Goal: Task Accomplishment & Management: Complete application form

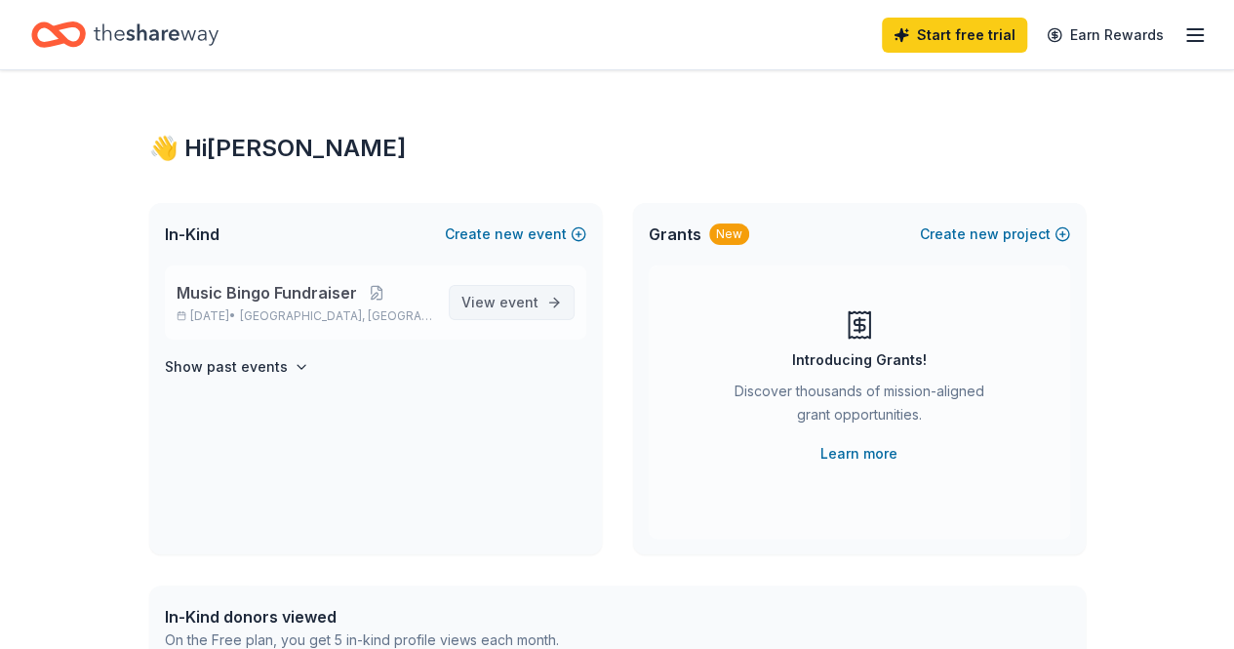
click at [504, 292] on span "View event" at bounding box center [500, 302] width 77 height 23
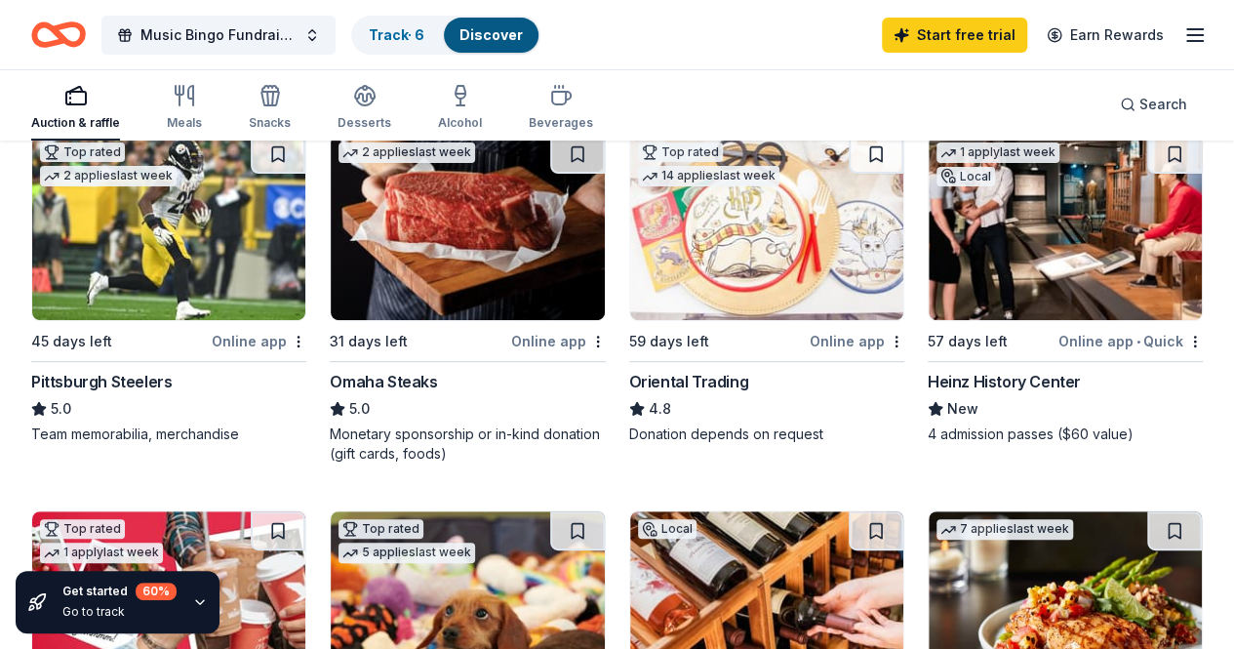
scroll to position [195, 0]
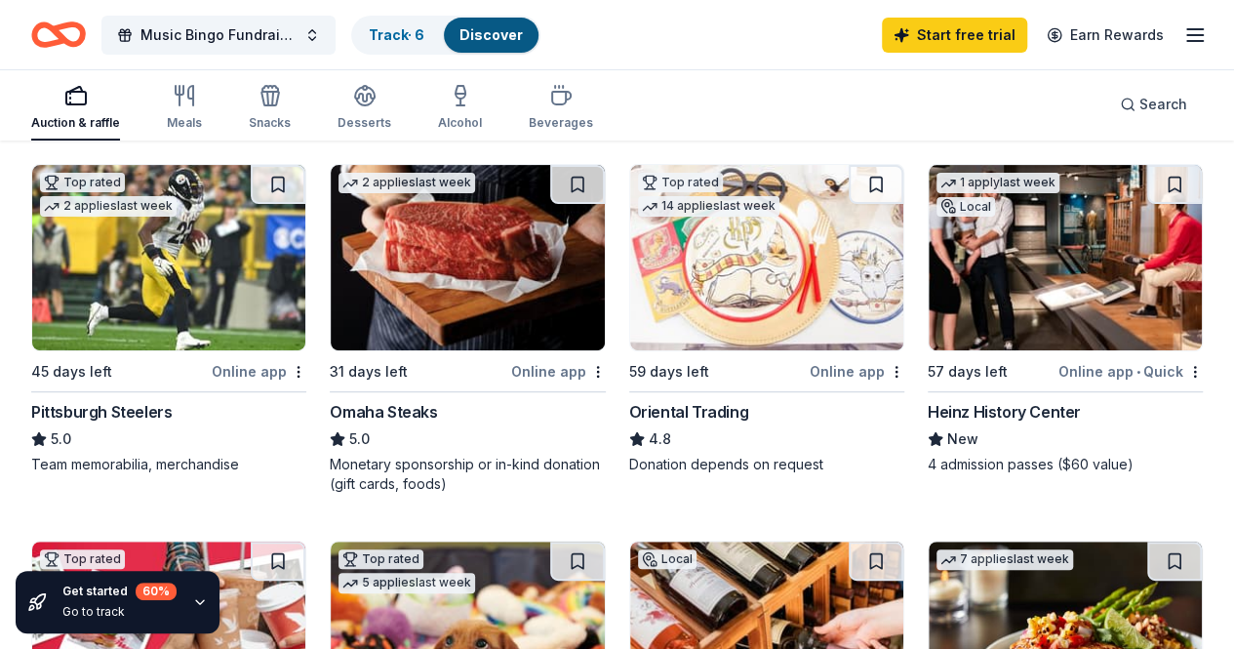
click at [511, 368] on div "Online app" at bounding box center [558, 371] width 95 height 24
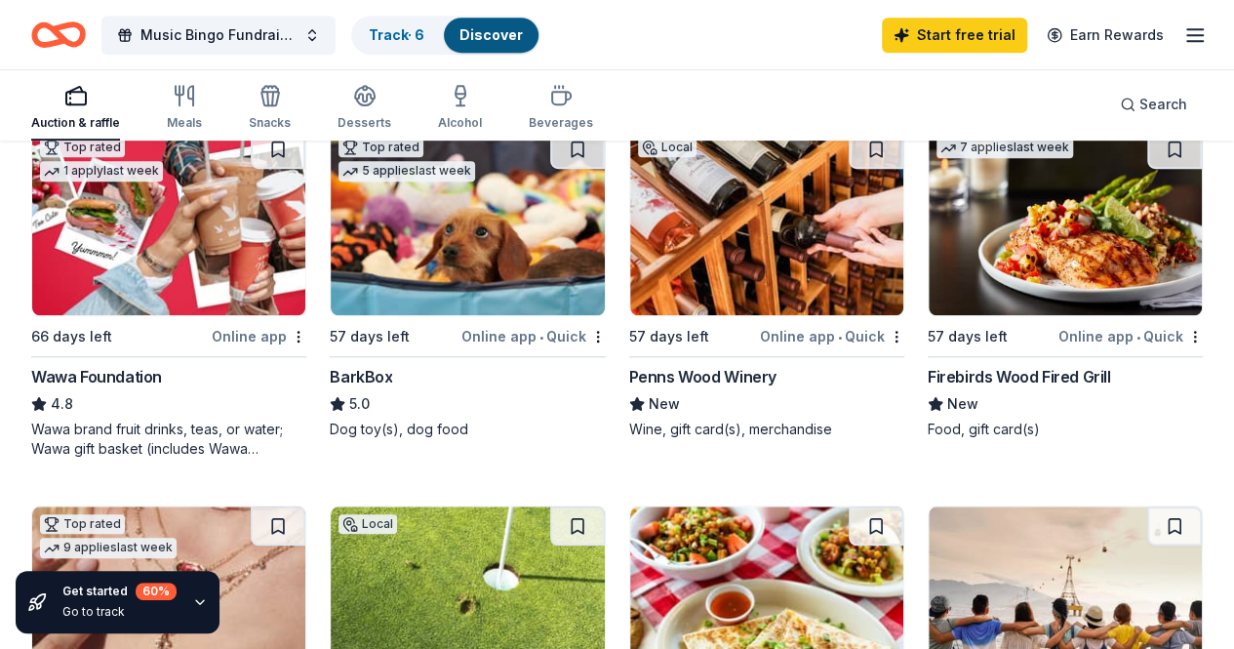
scroll to position [683, 0]
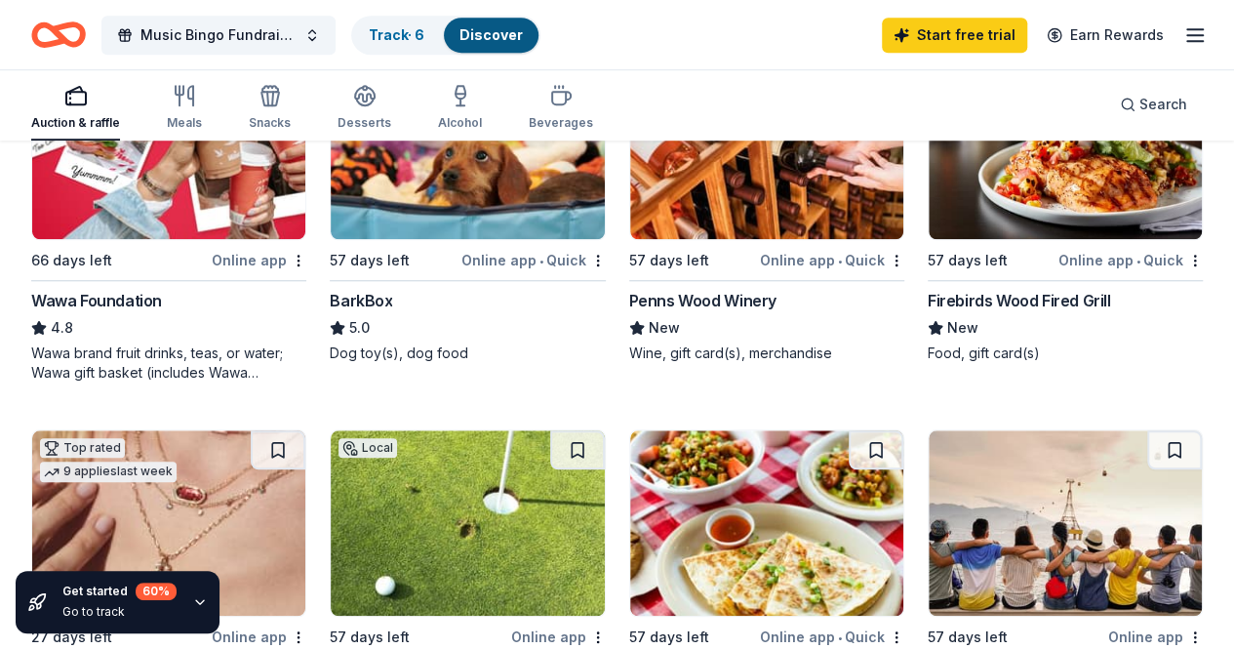
click at [760, 259] on div "Online app • Quick" at bounding box center [832, 260] width 144 height 24
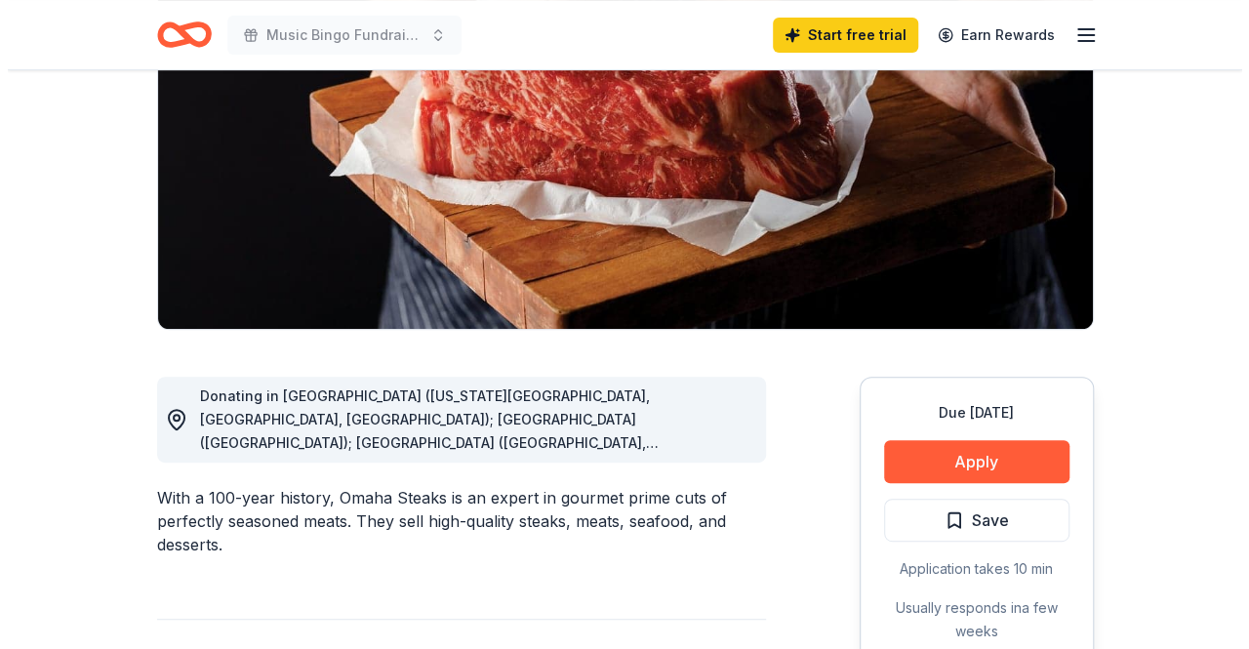
scroll to position [293, 0]
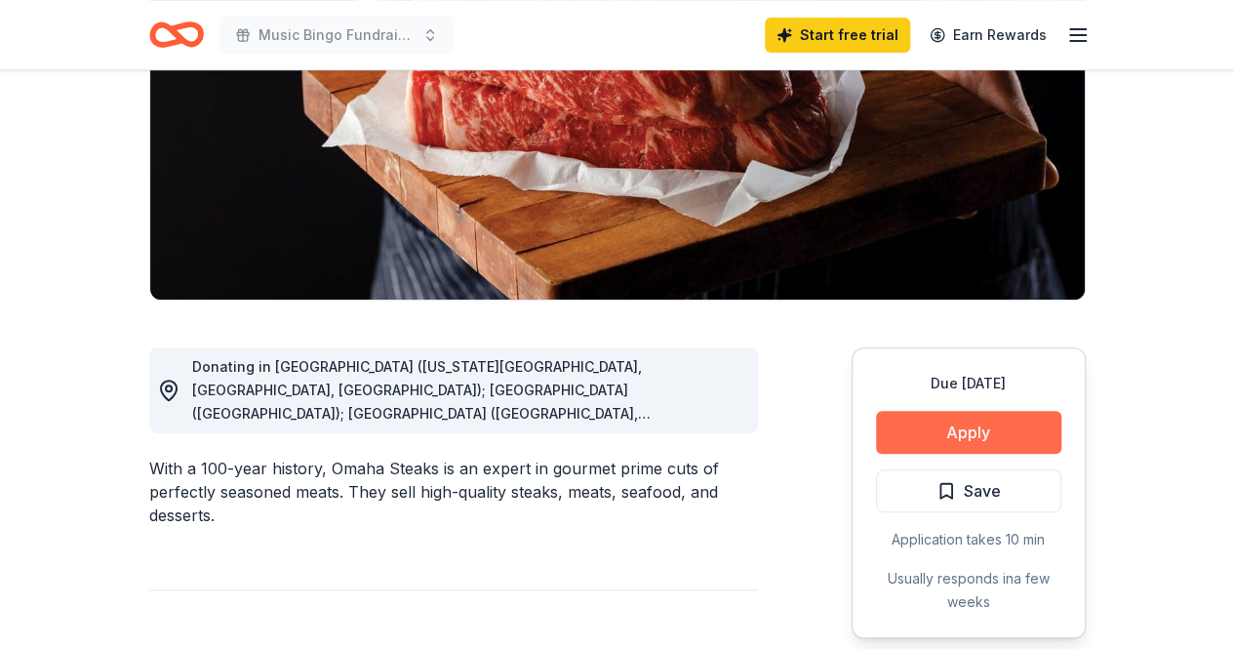
click at [969, 433] on button "Apply" at bounding box center [968, 432] width 185 height 43
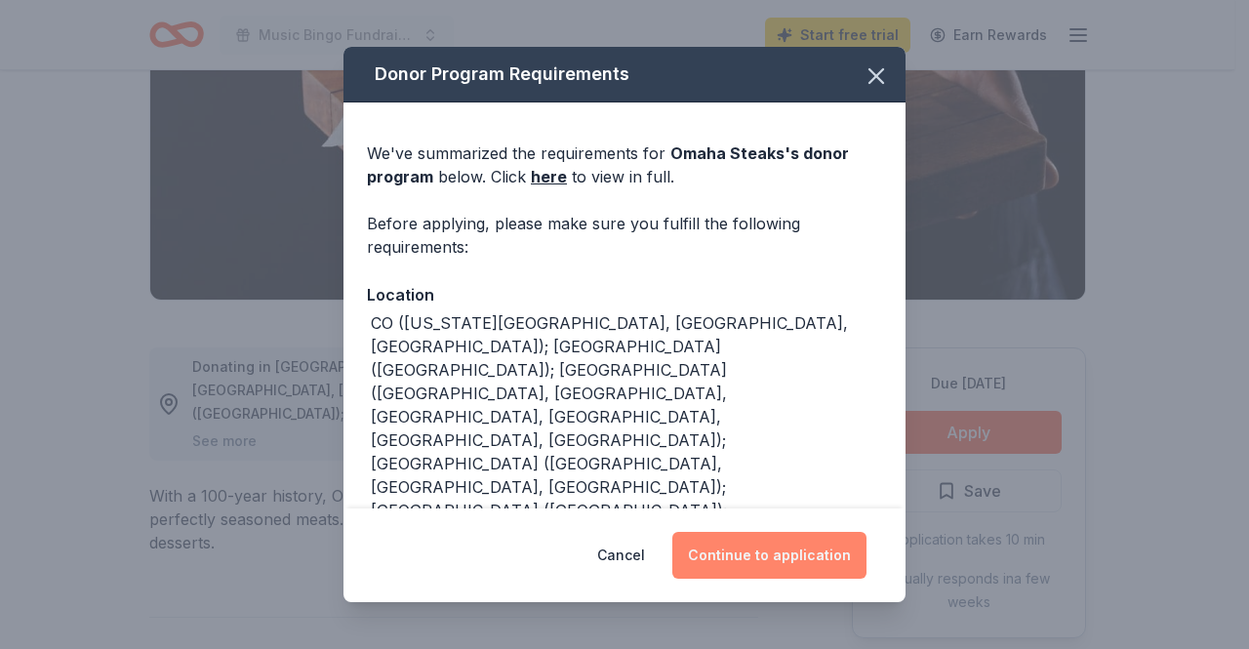
click at [774, 557] on button "Continue to application" at bounding box center [769, 555] width 194 height 47
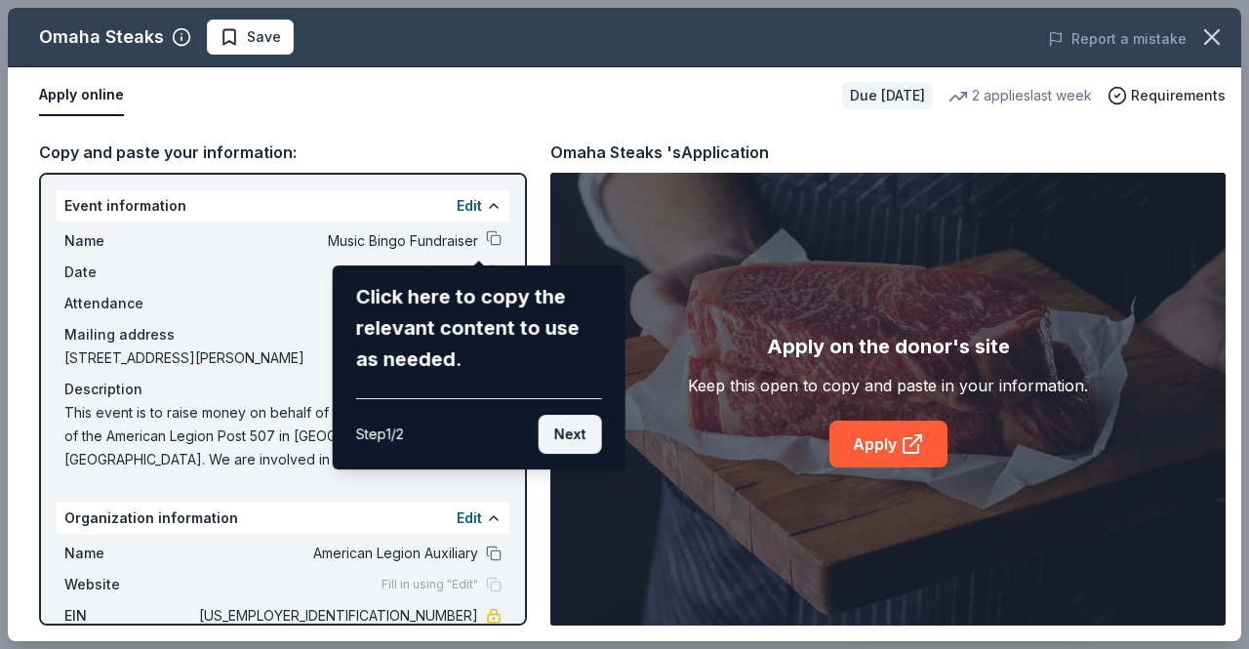
click at [564, 434] on button "Next" at bounding box center [570, 434] width 63 height 39
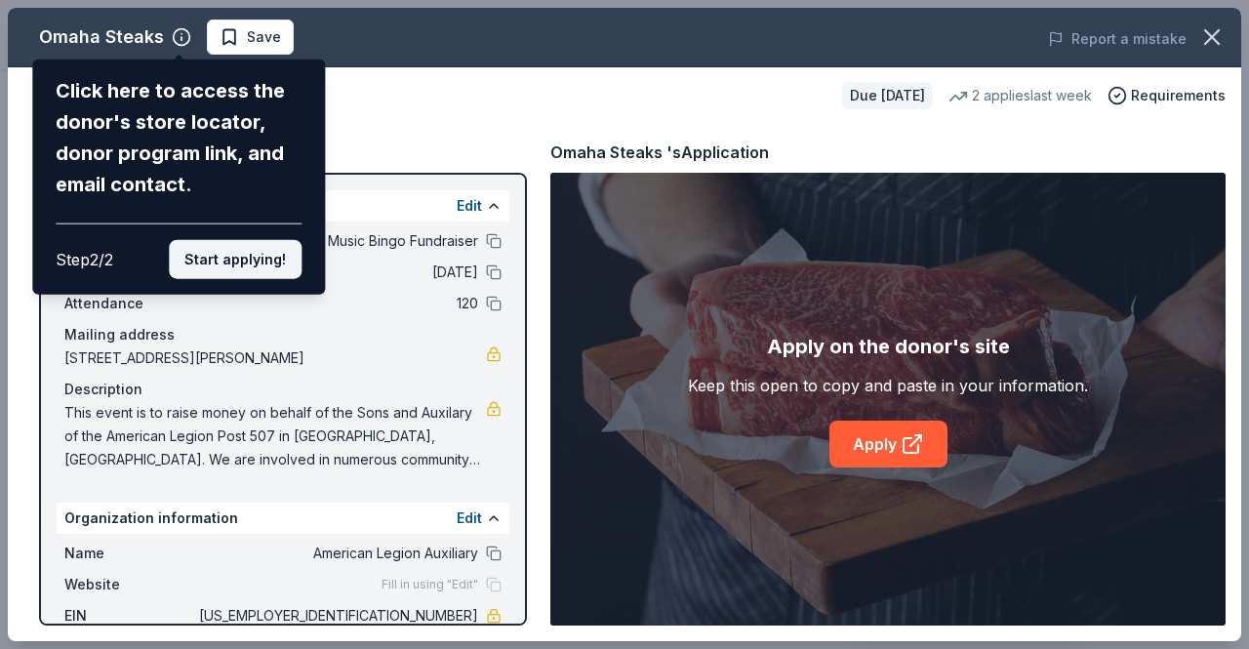
click at [233, 262] on button "Start applying!" at bounding box center [235, 259] width 133 height 39
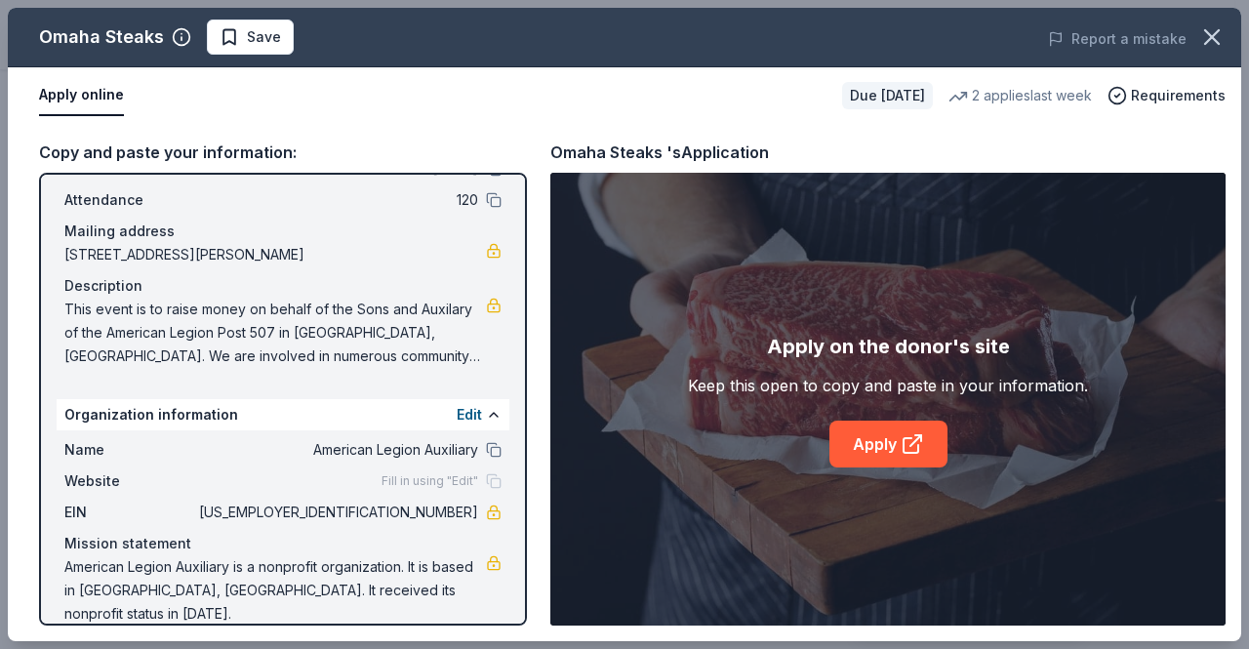
scroll to position [105, 0]
click at [890, 446] on link "Apply" at bounding box center [888, 444] width 118 height 47
drag, startPoint x: 379, startPoint y: 512, endPoint x: 460, endPoint y: 505, distance: 81.3
click at [440, 508] on span "[US_EMPLOYER_IDENTIFICATION_NUMBER]" at bounding box center [336, 510] width 283 height 23
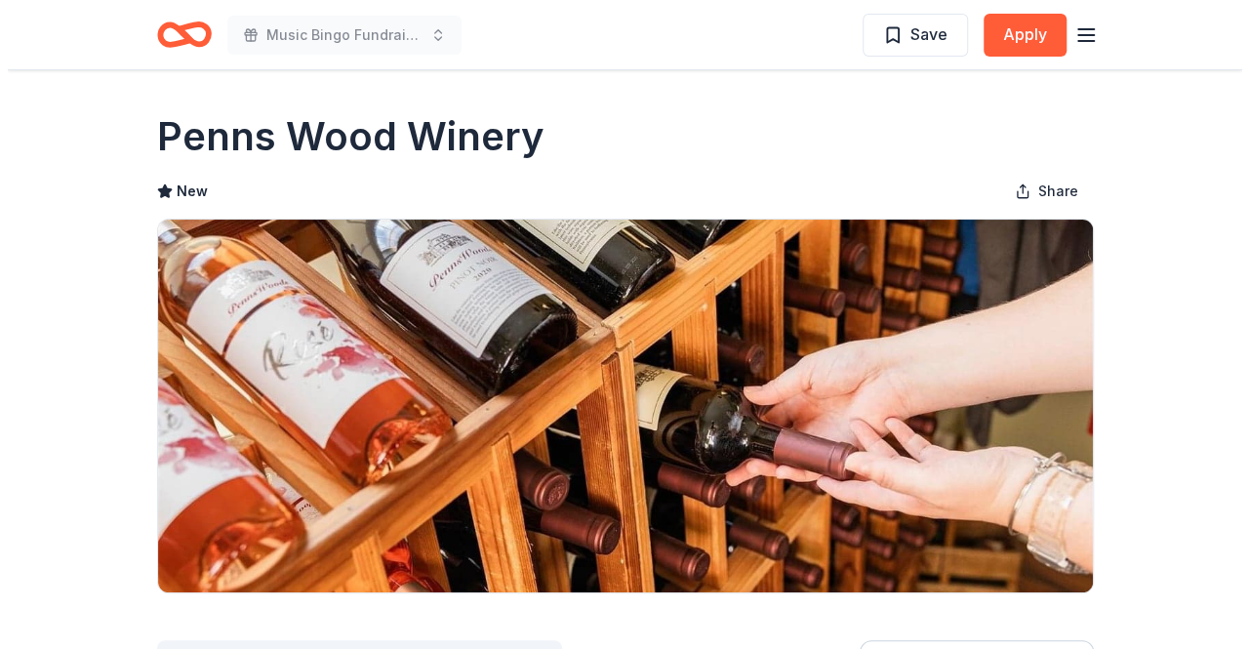
scroll to position [293, 0]
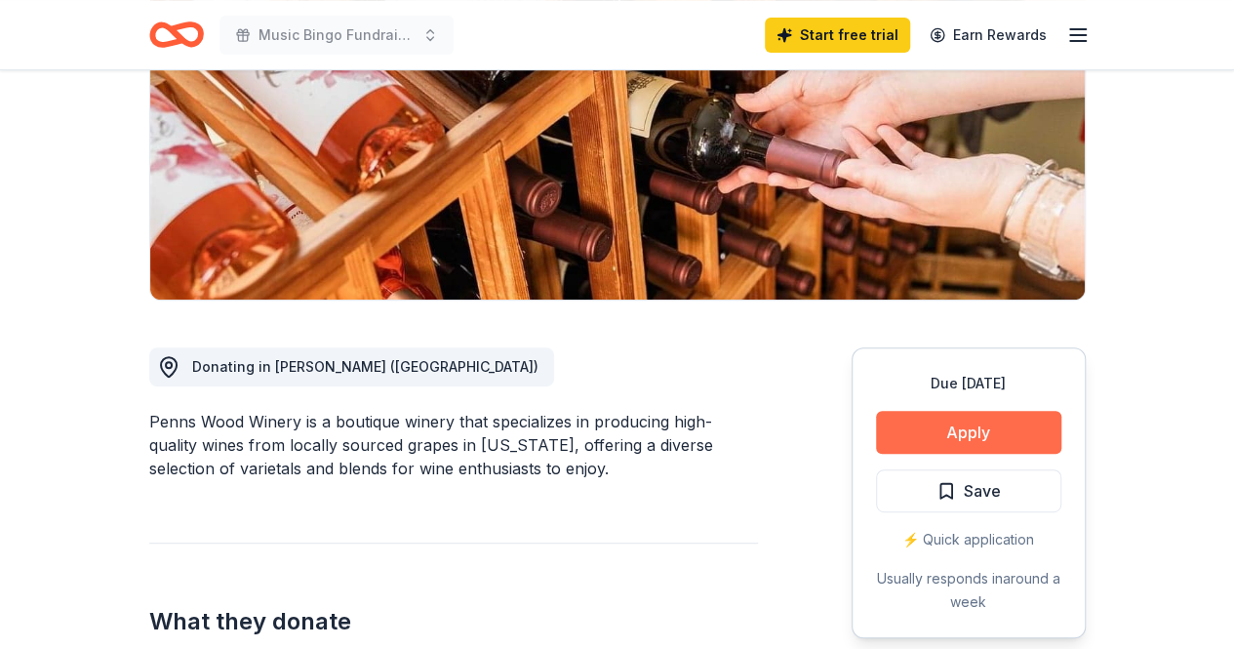
click at [972, 434] on button "Apply" at bounding box center [968, 432] width 185 height 43
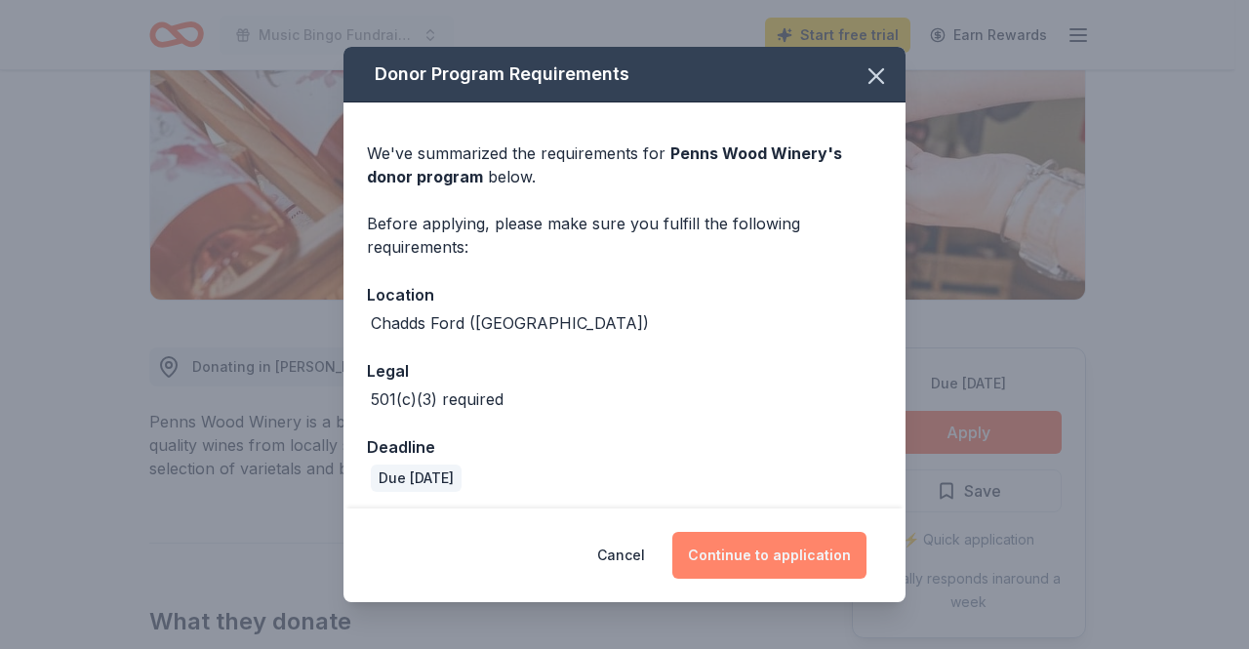
click at [786, 560] on button "Continue to application" at bounding box center [769, 555] width 194 height 47
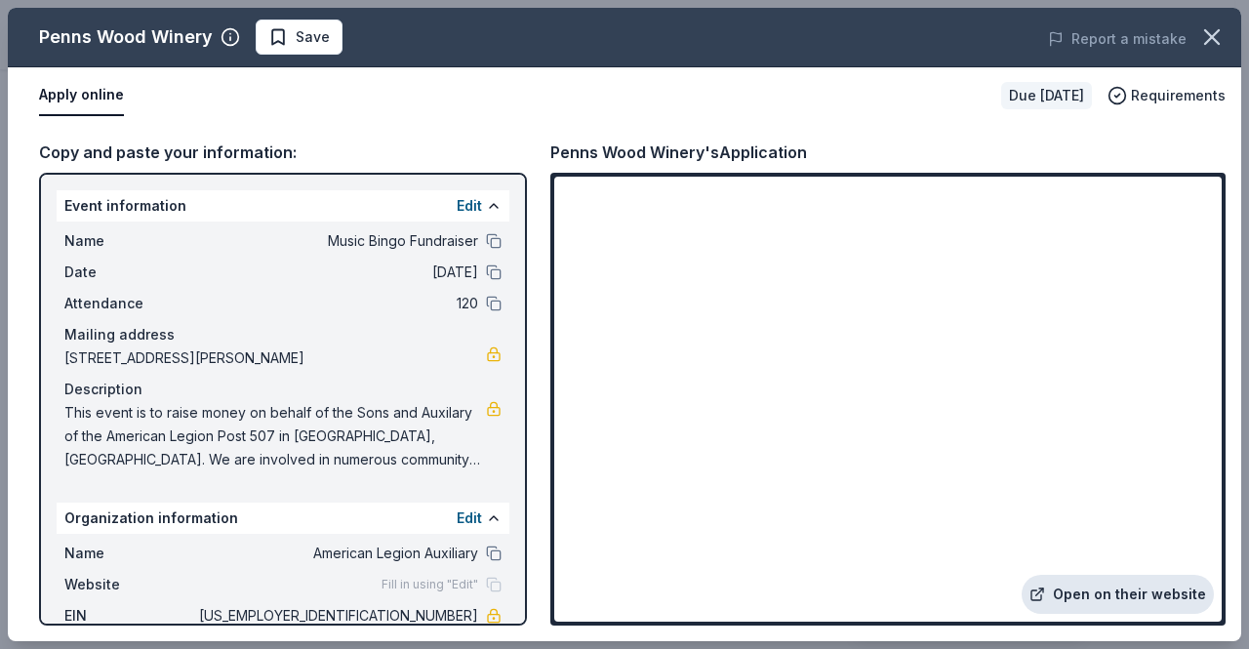
click at [1096, 593] on link "Open on their website" at bounding box center [1118, 594] width 192 height 39
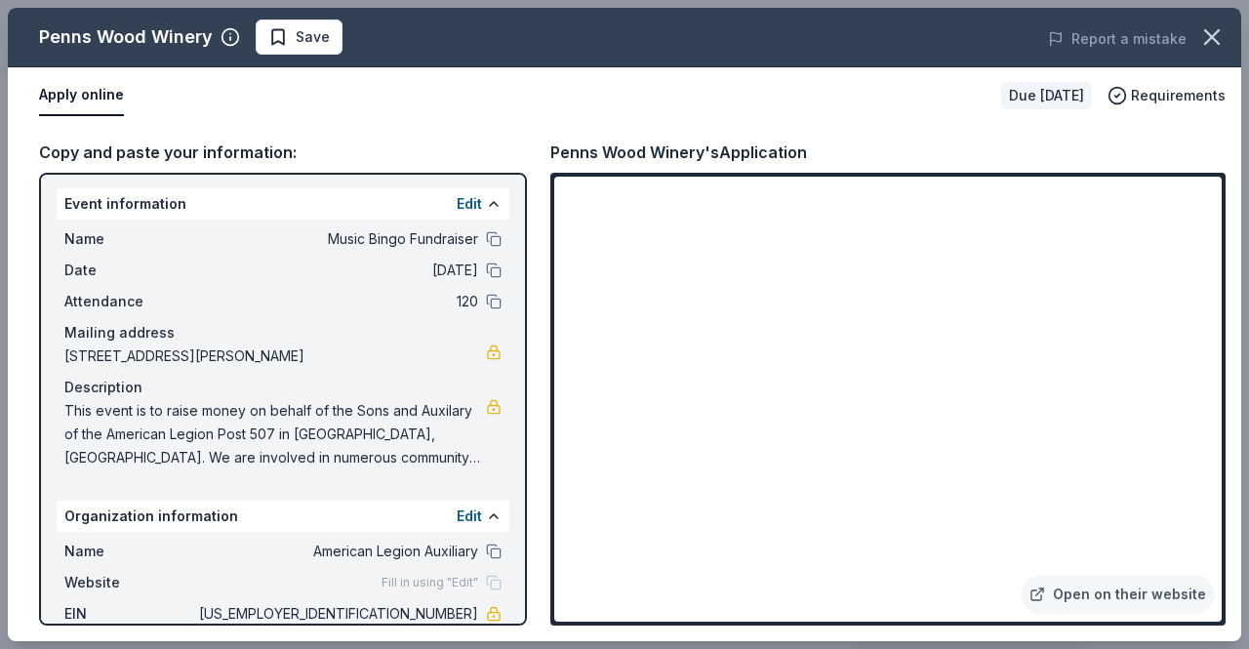
scroll to position [0, 0]
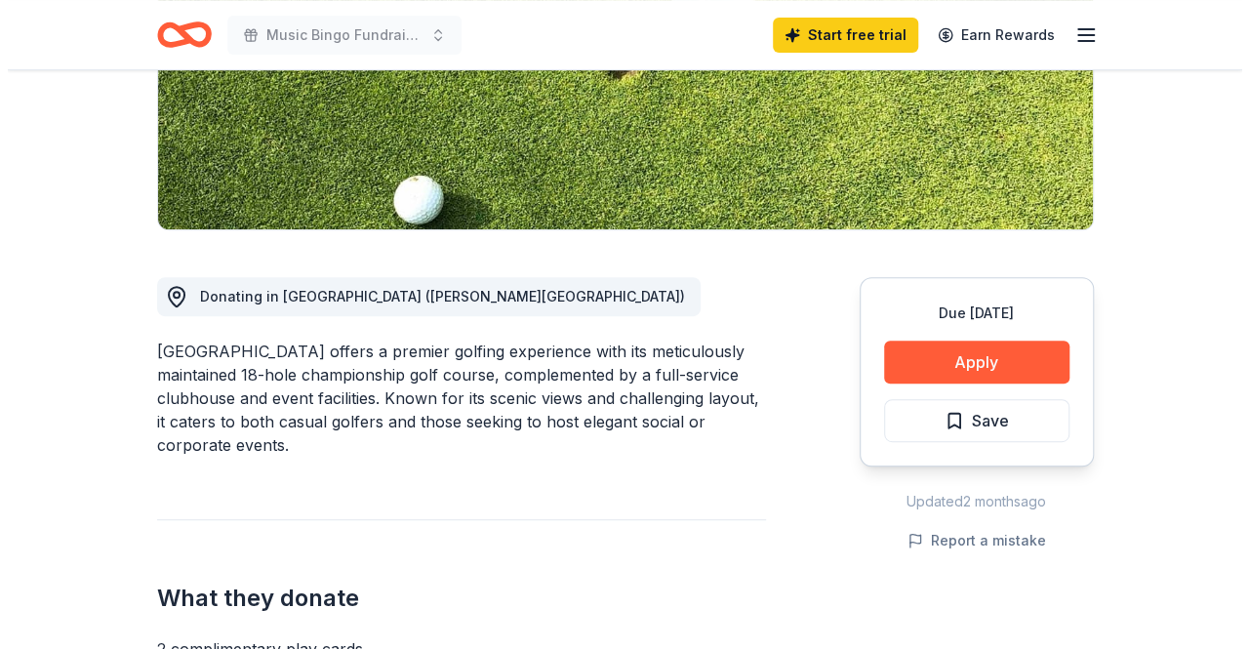
scroll to position [390, 0]
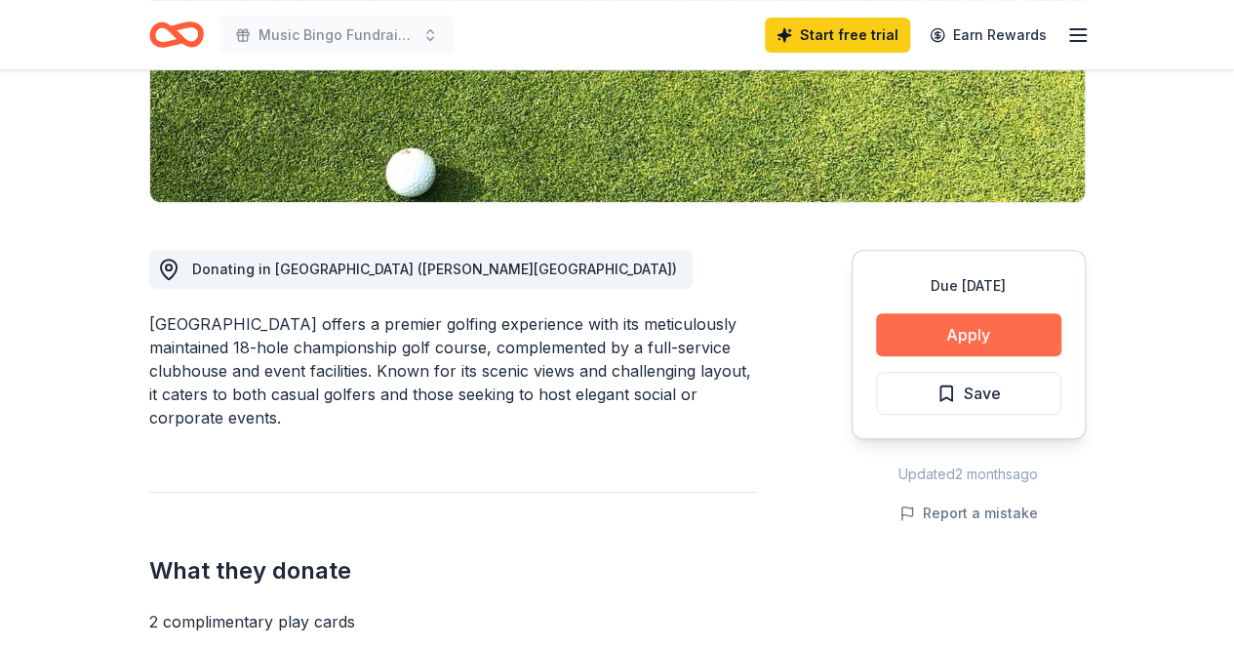
click at [992, 337] on button "Apply" at bounding box center [968, 334] width 185 height 43
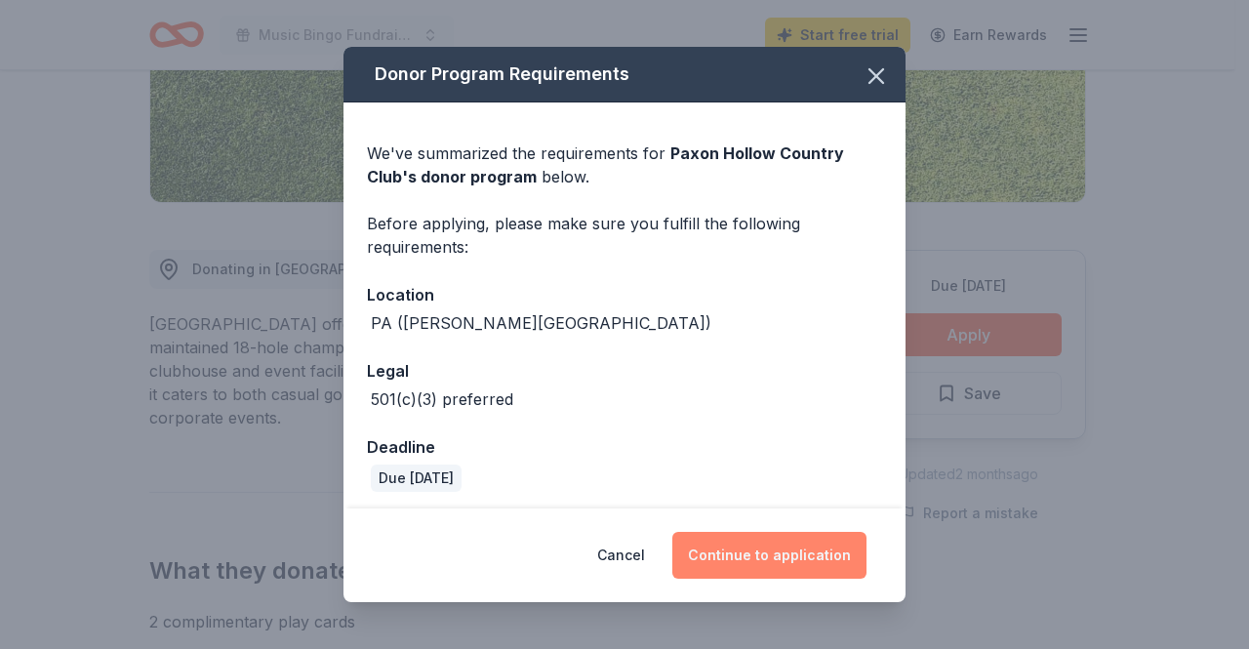
click at [757, 561] on button "Continue to application" at bounding box center [769, 555] width 194 height 47
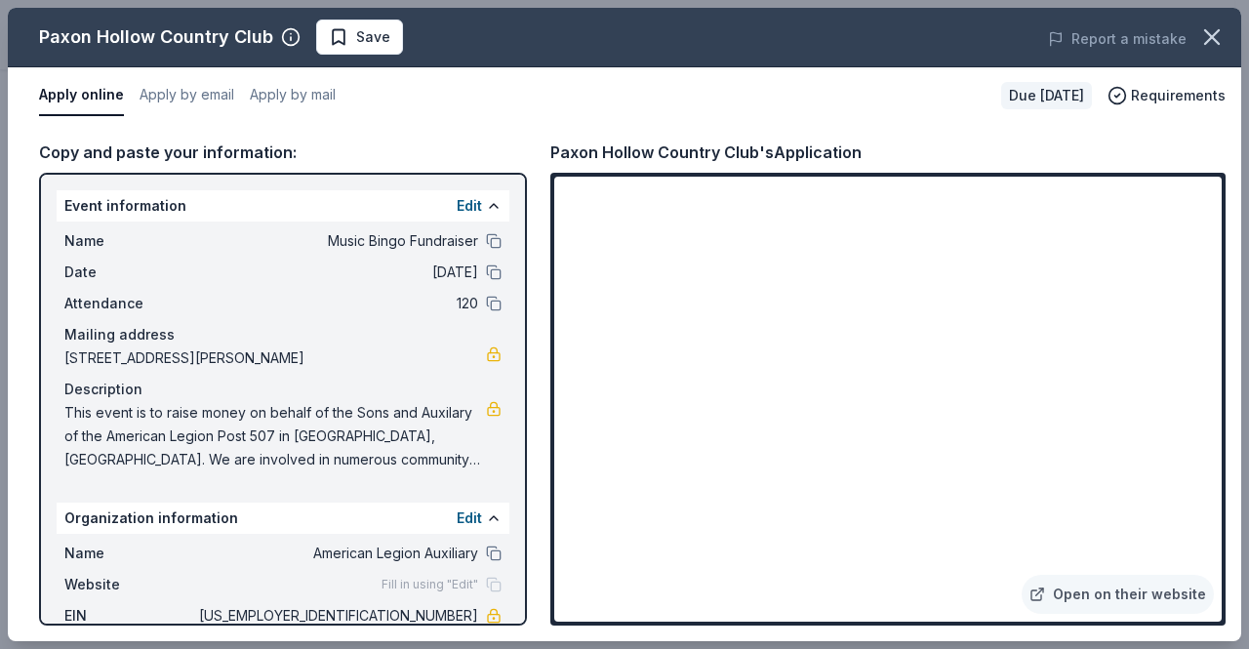
click at [66, 413] on span "This event is to raise money on behalf of the Sons and Auxilary of the American…" at bounding box center [275, 436] width 422 height 70
click at [71, 409] on span "This event is to raise money on behalf of the Sons and Auxilary of the American…" at bounding box center [275, 436] width 422 height 70
